Goal: Find specific page/section: Find specific page/section

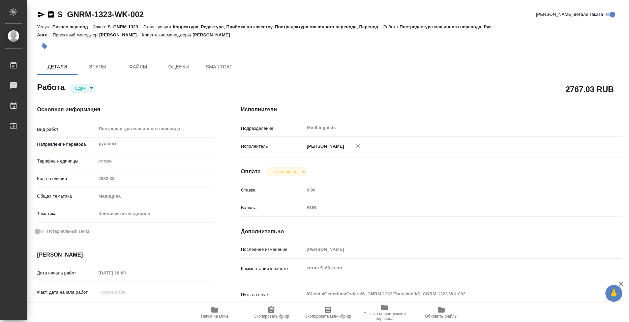
type textarea "x"
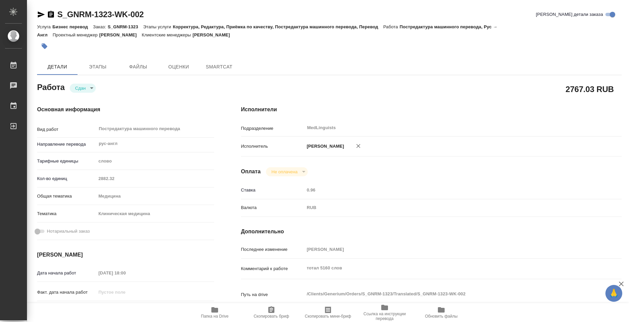
type textarea "x"
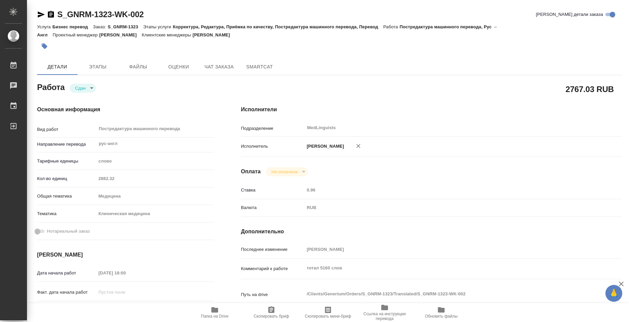
click at [211, 316] on span "Папка на Drive" at bounding box center [215, 316] width 28 height 5
type textarea "x"
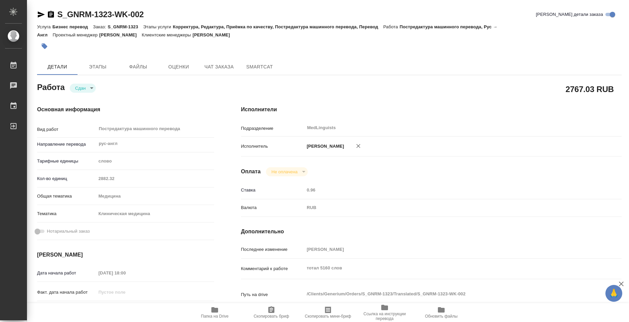
type textarea "x"
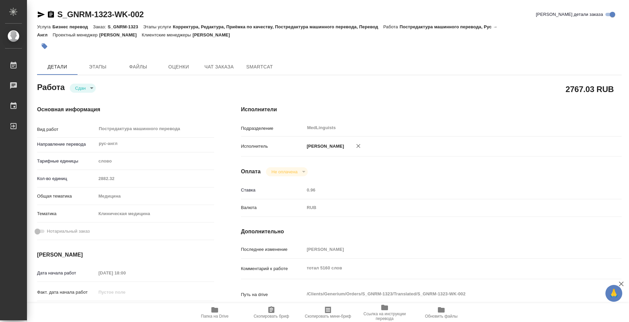
type textarea "x"
